Goal: Task Accomplishment & Management: Use online tool/utility

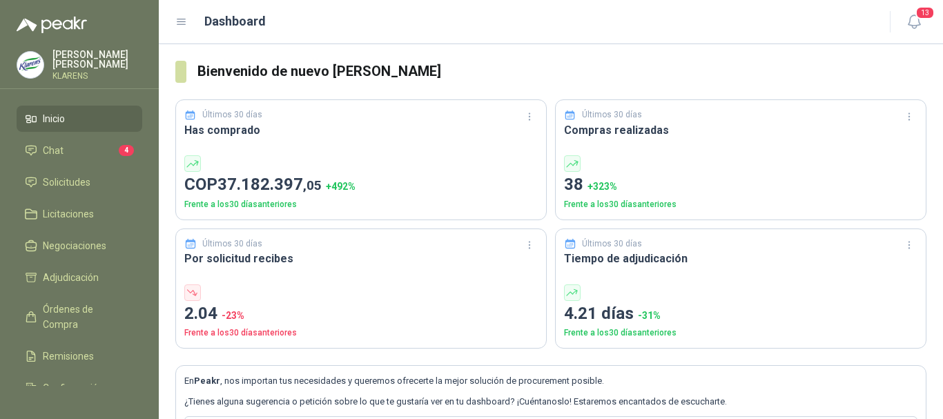
click at [34, 128] on link "Inicio" at bounding box center [80, 119] width 126 height 26
click at [44, 143] on span "Chat" at bounding box center [53, 150] width 21 height 15
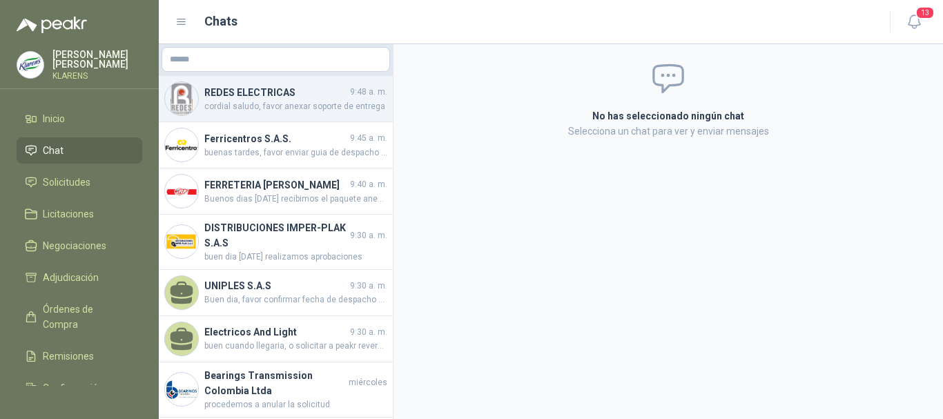
click at [284, 101] on span "cordial saludo, favor anexar soporte de entrega" at bounding box center [295, 106] width 183 height 13
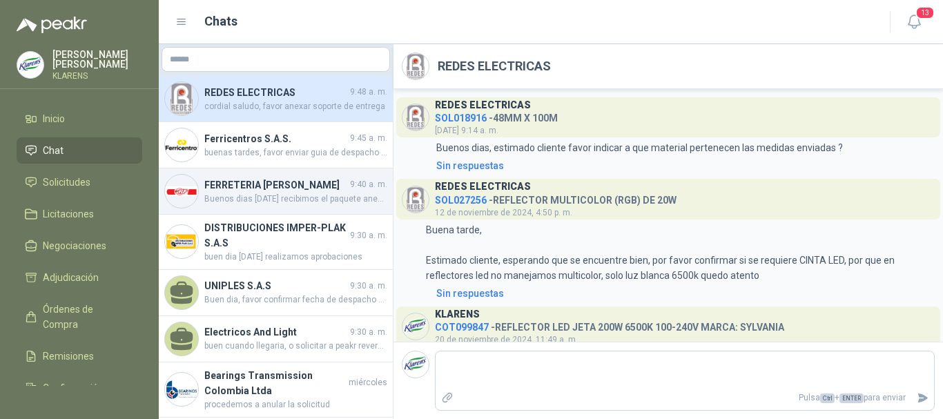
scroll to position [736, 0]
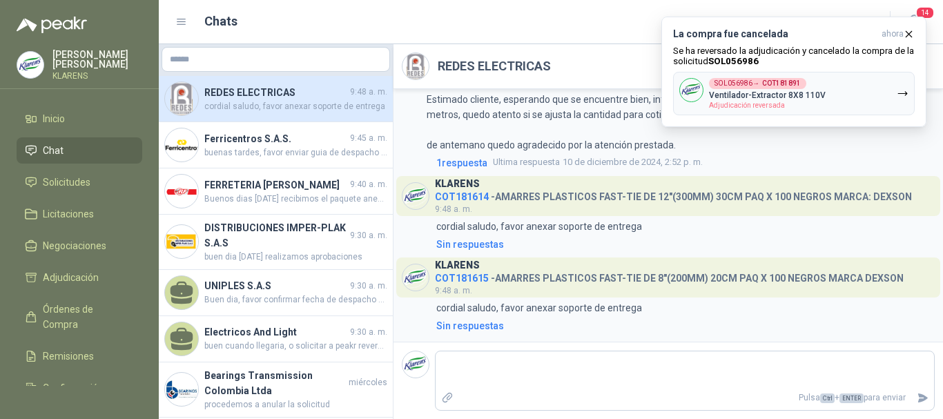
click at [91, 153] on li "Chat" at bounding box center [79, 150] width 109 height 15
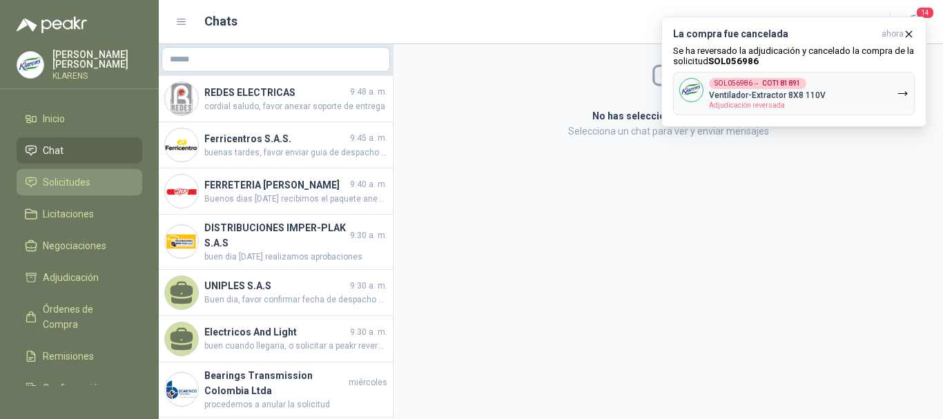
click at [81, 181] on span "Solicitudes" at bounding box center [67, 182] width 48 height 15
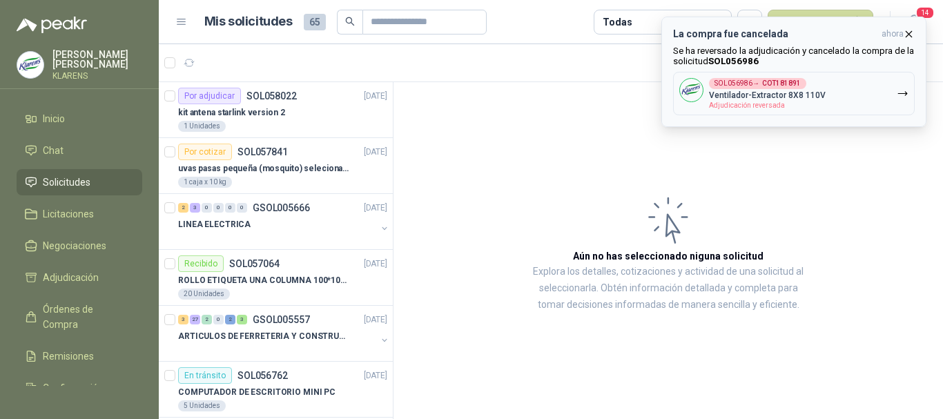
click at [909, 32] on icon "button" at bounding box center [908, 34] width 12 height 12
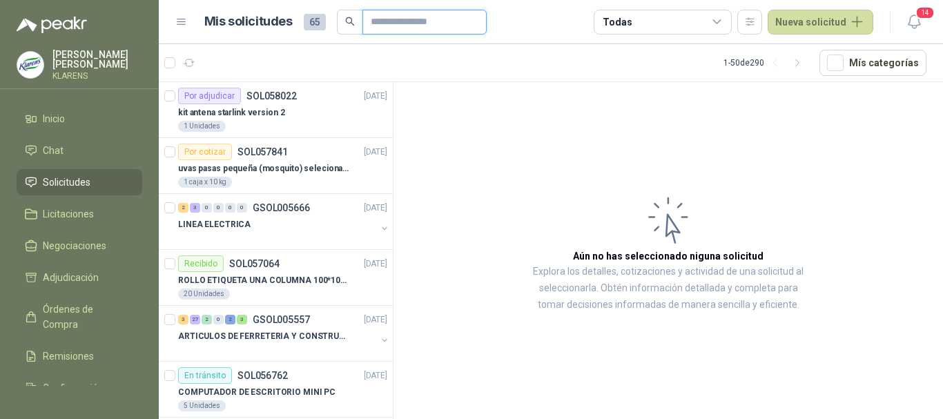
click at [440, 30] on input "text" at bounding box center [419, 21] width 97 height 23
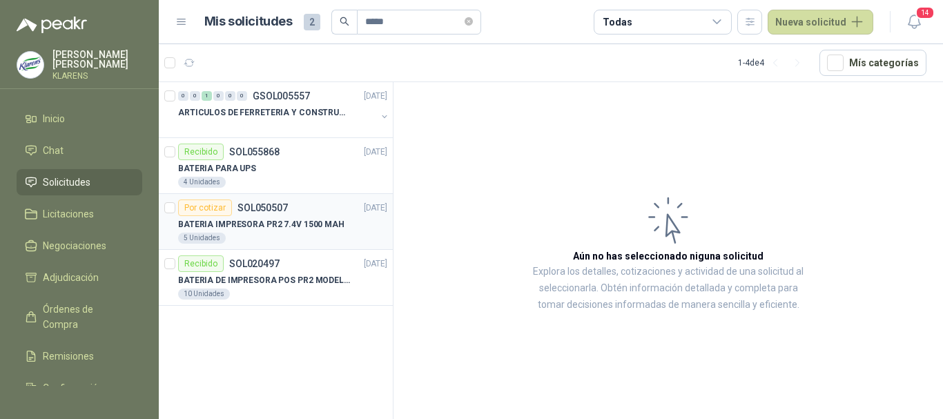
click at [305, 221] on p "BATERIA IMPRESORA PR2 7.4V 1500 MAH" at bounding box center [261, 224] width 166 height 13
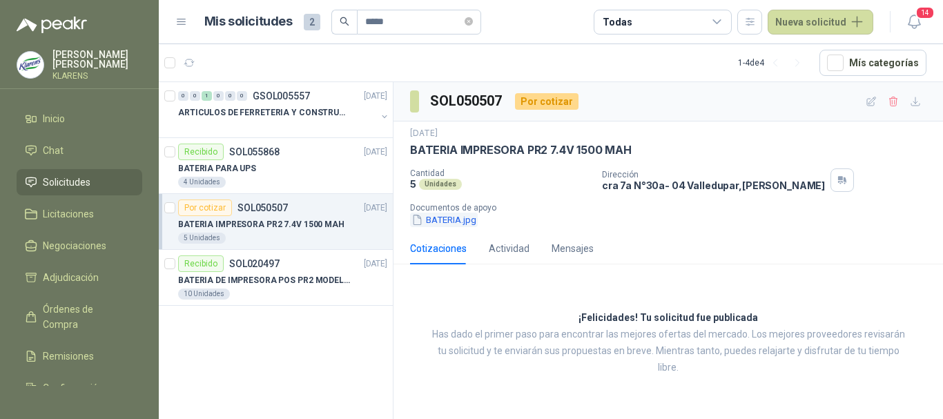
click at [450, 220] on button "BATERIA.jpg" at bounding box center [444, 220] width 68 height 14
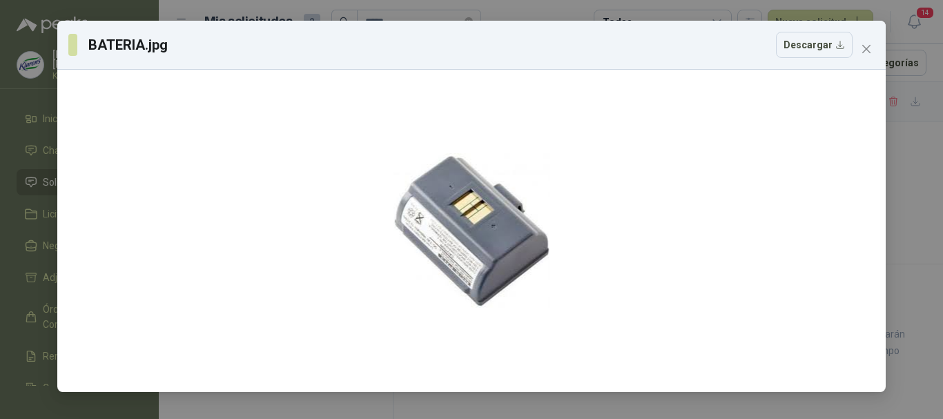
click at [0, 112] on div "BATERIA.jpg Descargar" at bounding box center [471, 209] width 943 height 419
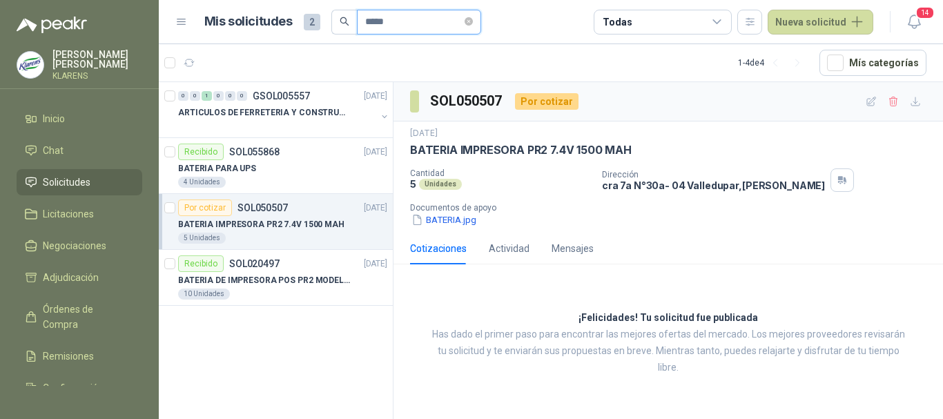
click at [402, 26] on input "*****" at bounding box center [413, 21] width 97 height 23
click at [404, 26] on input "*****" at bounding box center [413, 21] width 97 height 23
click at [404, 25] on input "*****" at bounding box center [413, 21] width 97 height 23
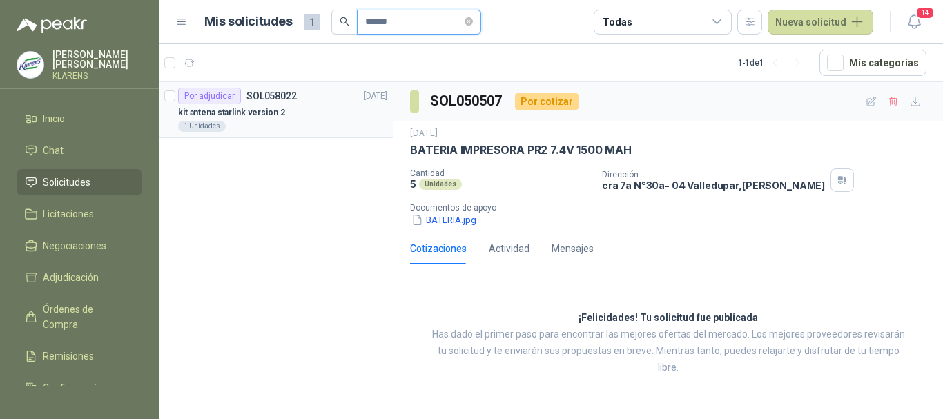
type input "******"
click at [299, 104] on div "kit antena starlink version 2" at bounding box center [282, 112] width 209 height 17
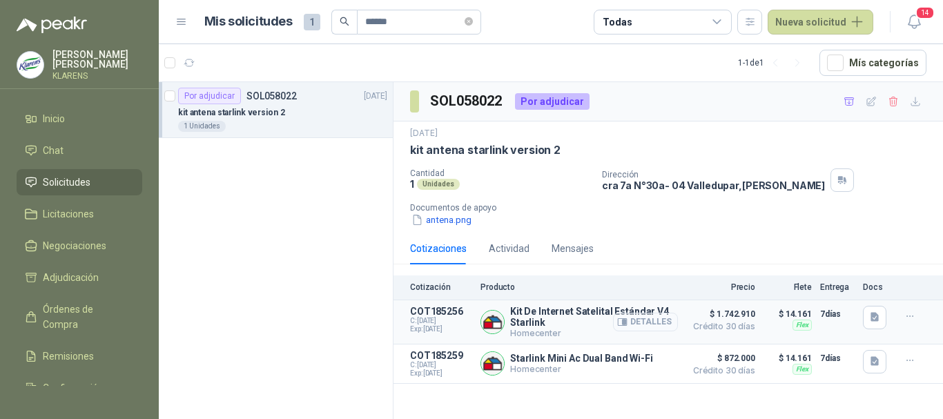
click at [650, 321] on button "Detalles" at bounding box center [645, 322] width 65 height 19
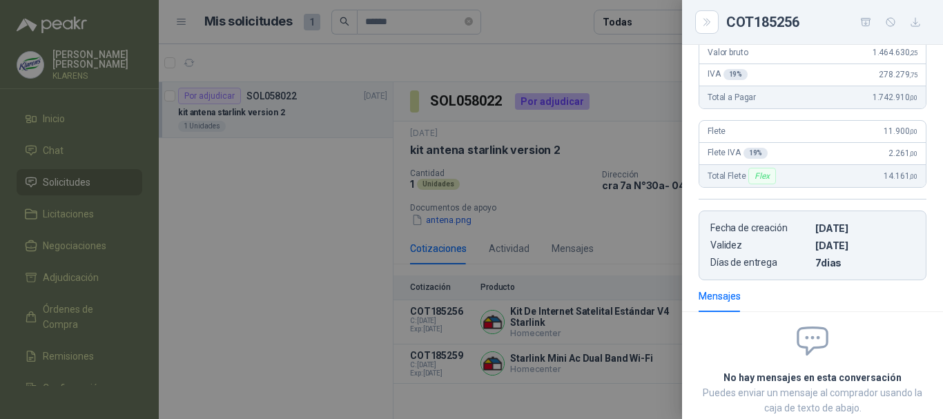
scroll to position [76, 0]
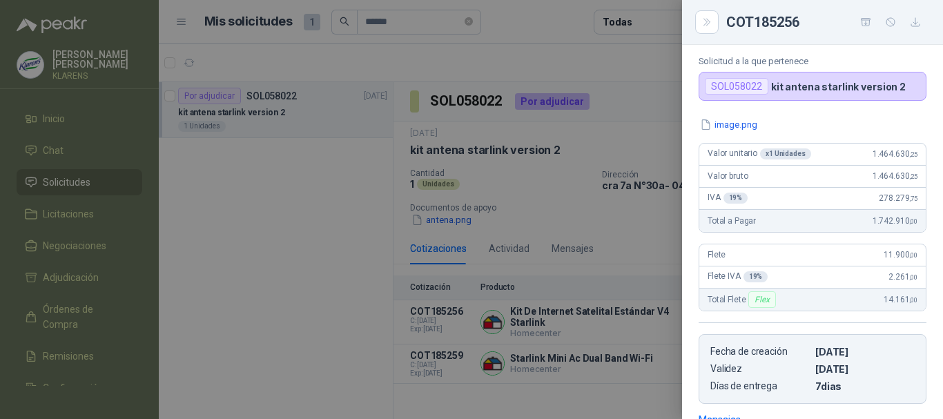
click at [747, 117] on div "Kit De Internet Satelital Estándar V4 Starlink Homecenter Solicitud a la que pe…" at bounding box center [812, 232] width 261 height 374
click at [749, 121] on button "image.png" at bounding box center [728, 124] width 60 height 14
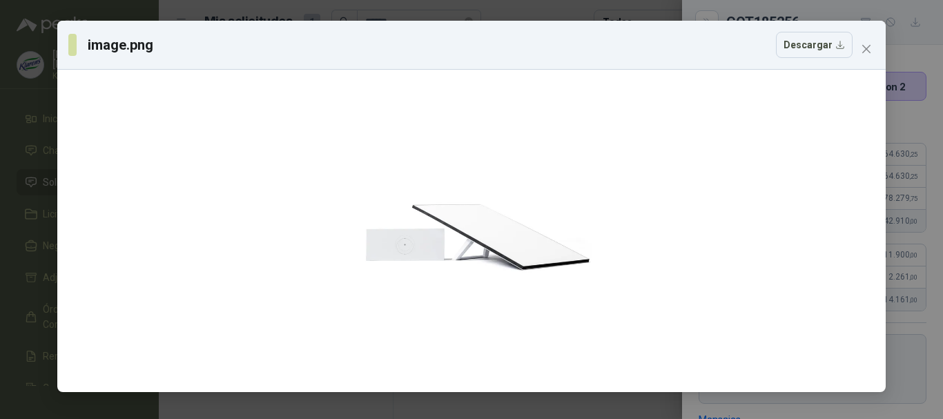
click at [875, 62] on div "image.png Descargar" at bounding box center [471, 45] width 828 height 49
click at [874, 57] on button "Close" at bounding box center [866, 49] width 22 height 22
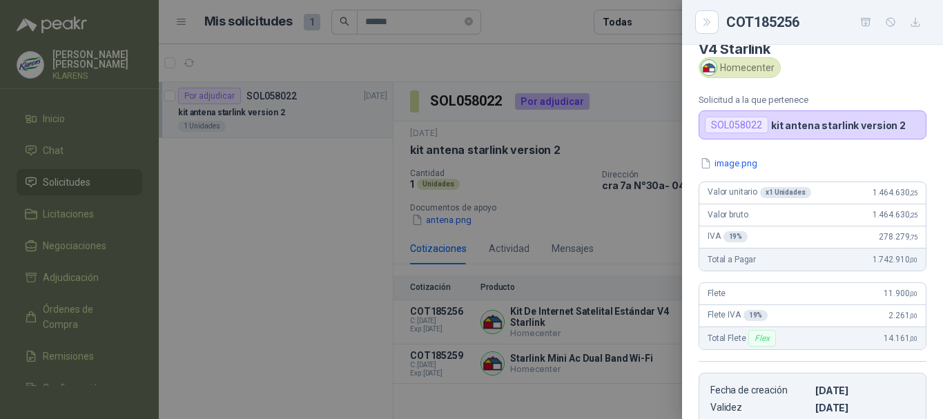
scroll to position [0, 0]
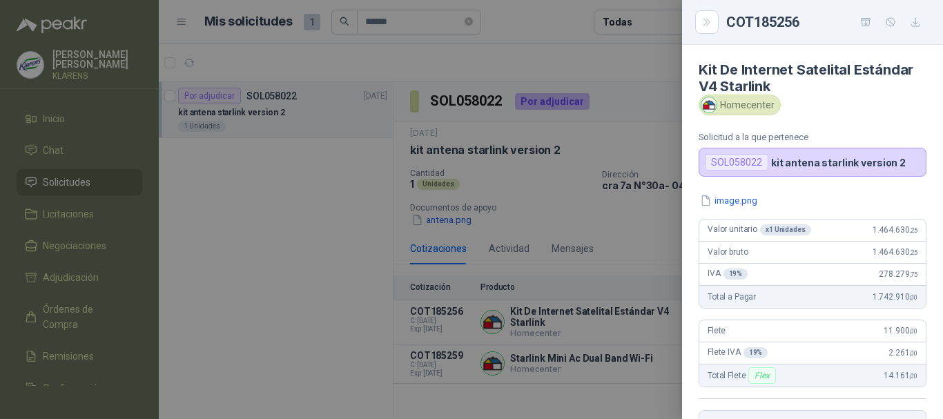
click at [553, 224] on div at bounding box center [471, 209] width 943 height 419
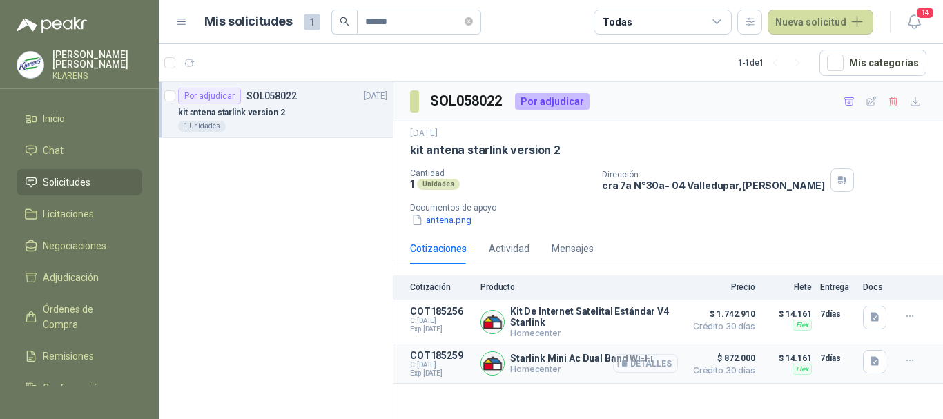
click at [636, 363] on button "Detalles" at bounding box center [645, 363] width 65 height 19
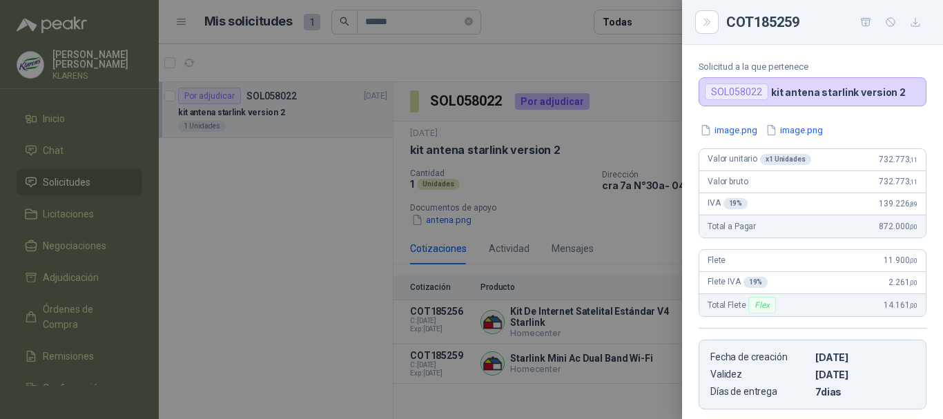
scroll to position [0, 0]
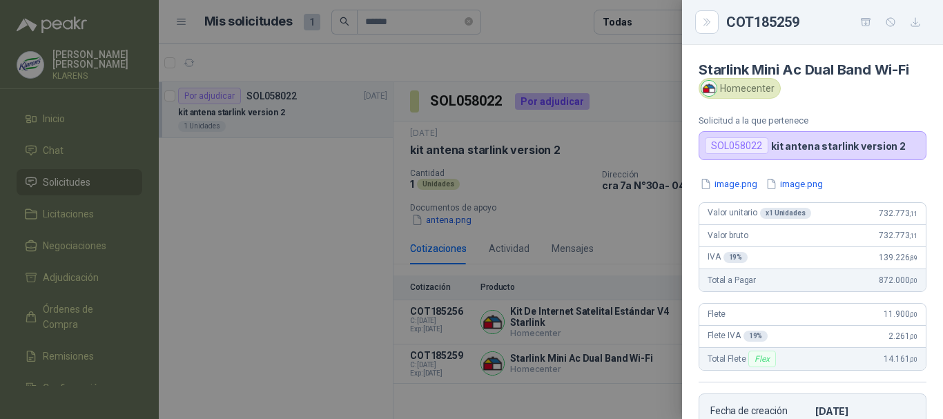
click at [569, 182] on div at bounding box center [471, 209] width 943 height 419
